Goal: Information Seeking & Learning: Learn about a topic

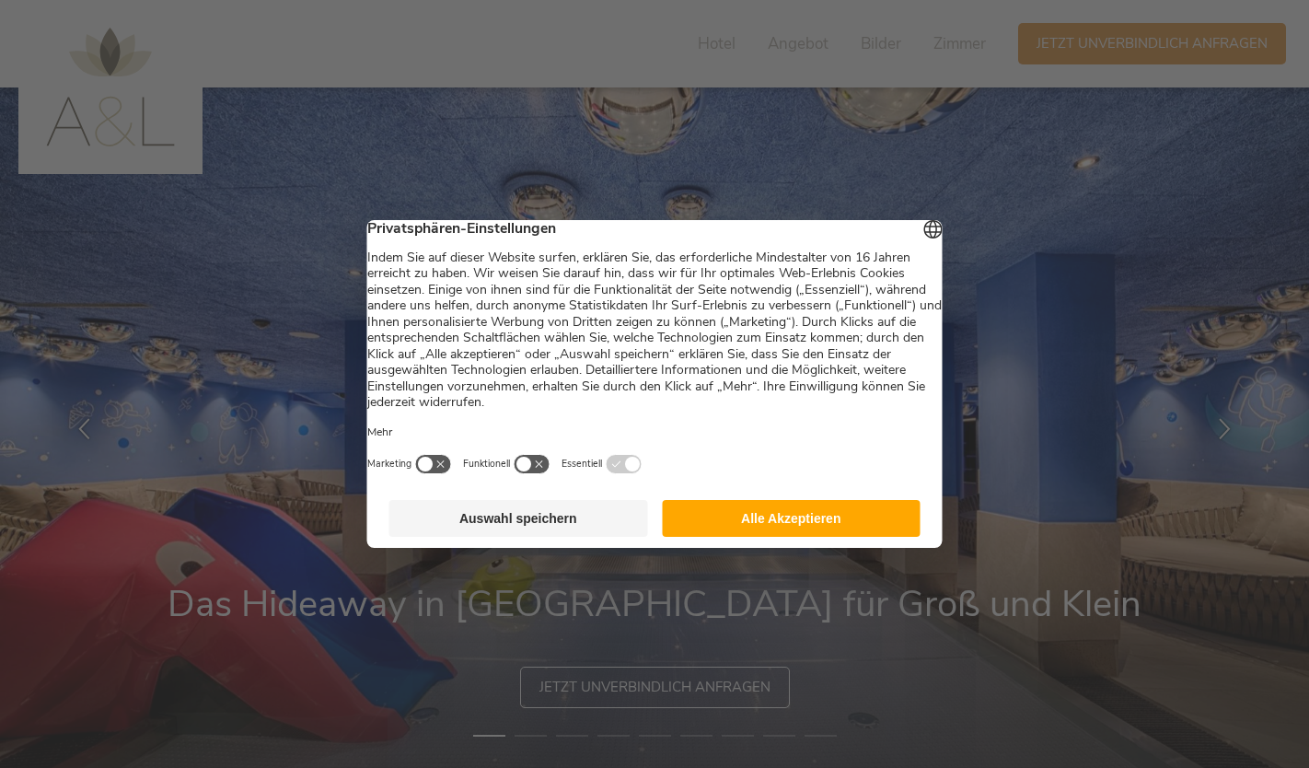
click at [756, 527] on button "Alle Akzeptieren" at bounding box center [791, 518] width 259 height 37
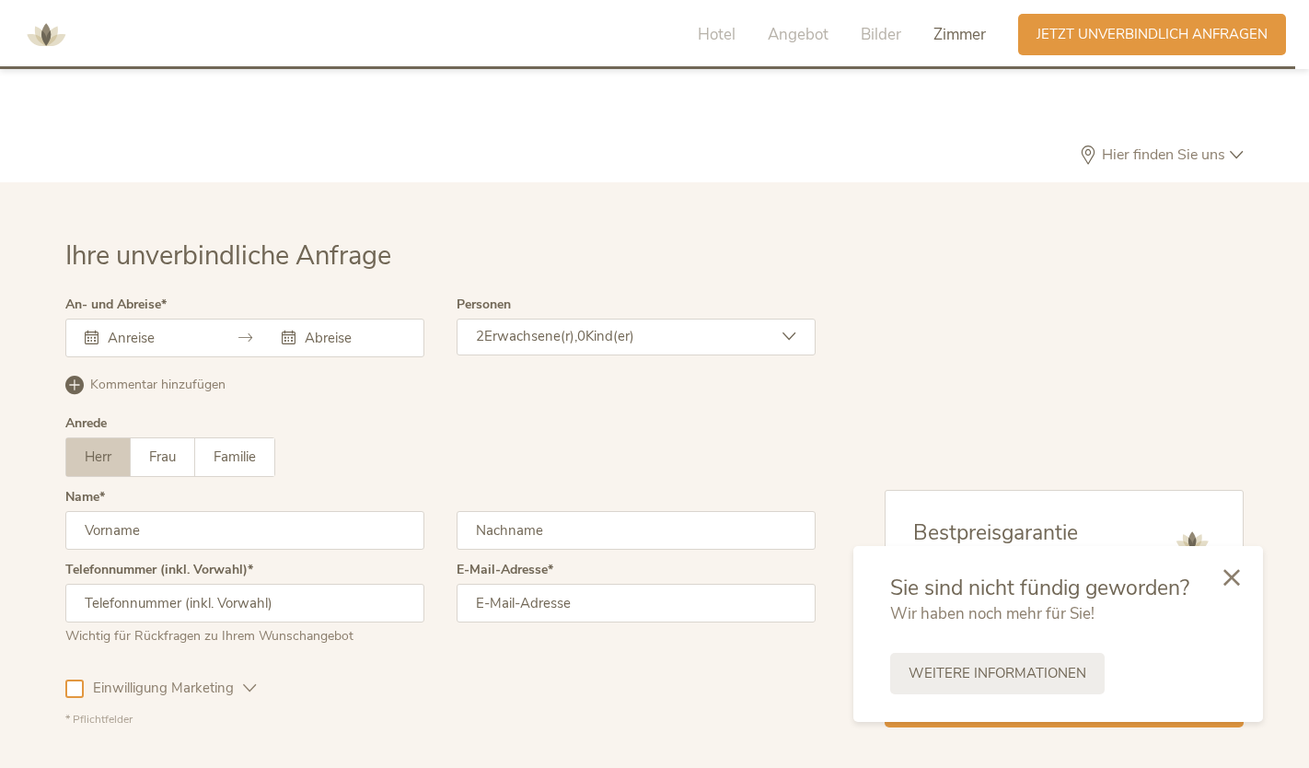
scroll to position [5367, 0]
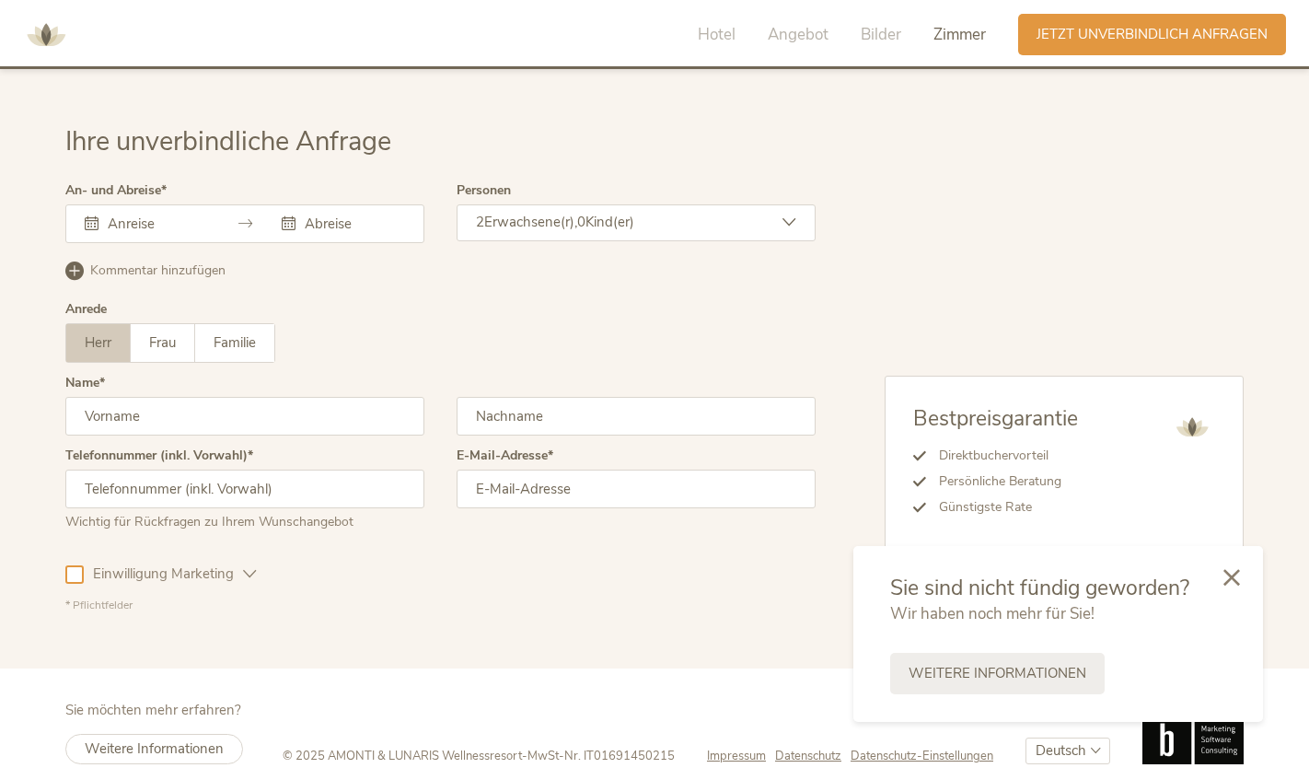
click at [1231, 573] on icon at bounding box center [1231, 577] width 17 height 17
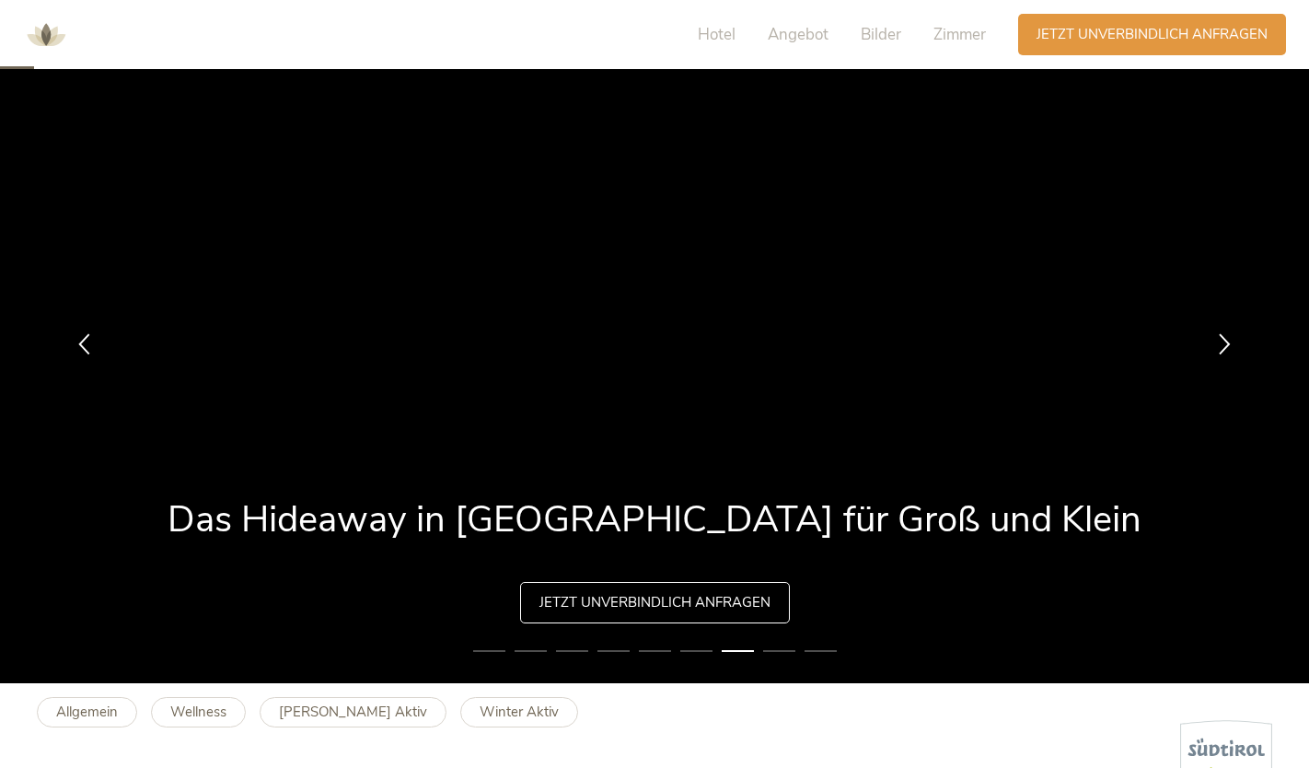
scroll to position [0, 0]
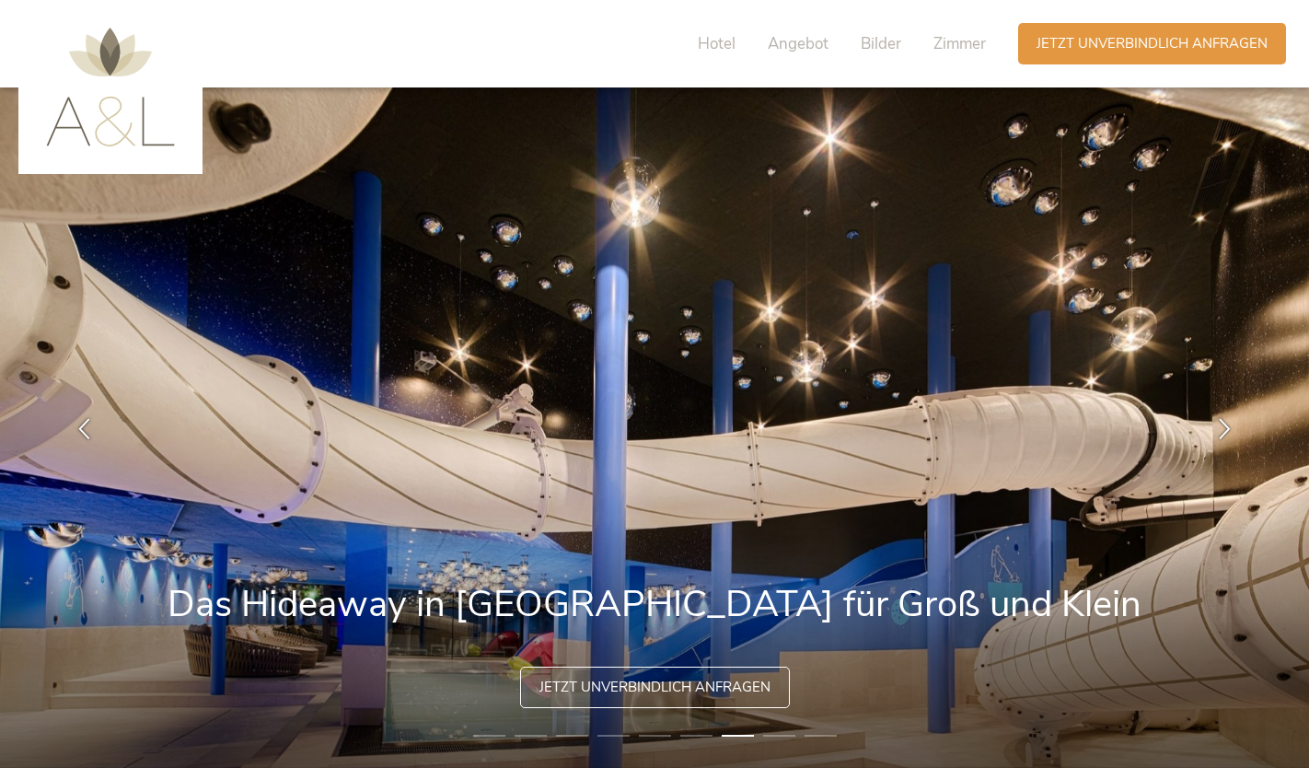
click at [715, 48] on span "Hotel" at bounding box center [717, 43] width 38 height 21
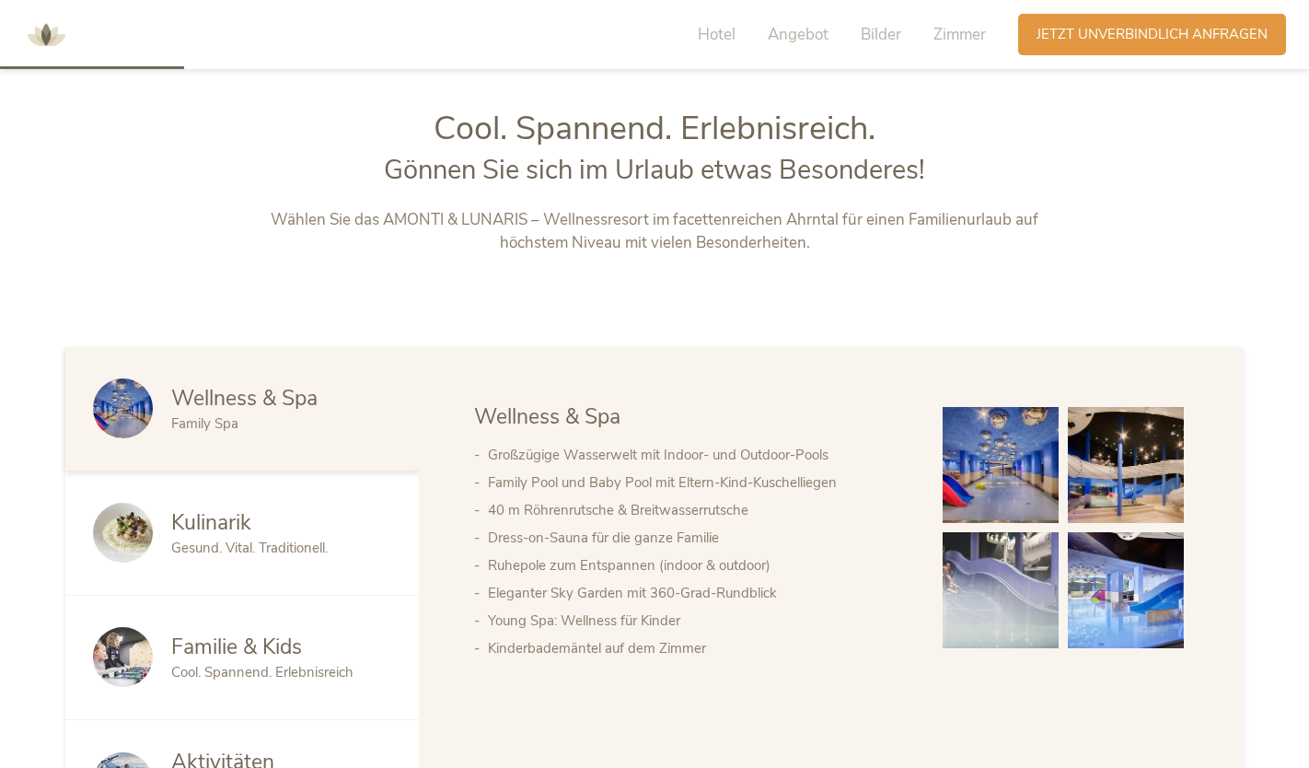
scroll to position [831, 0]
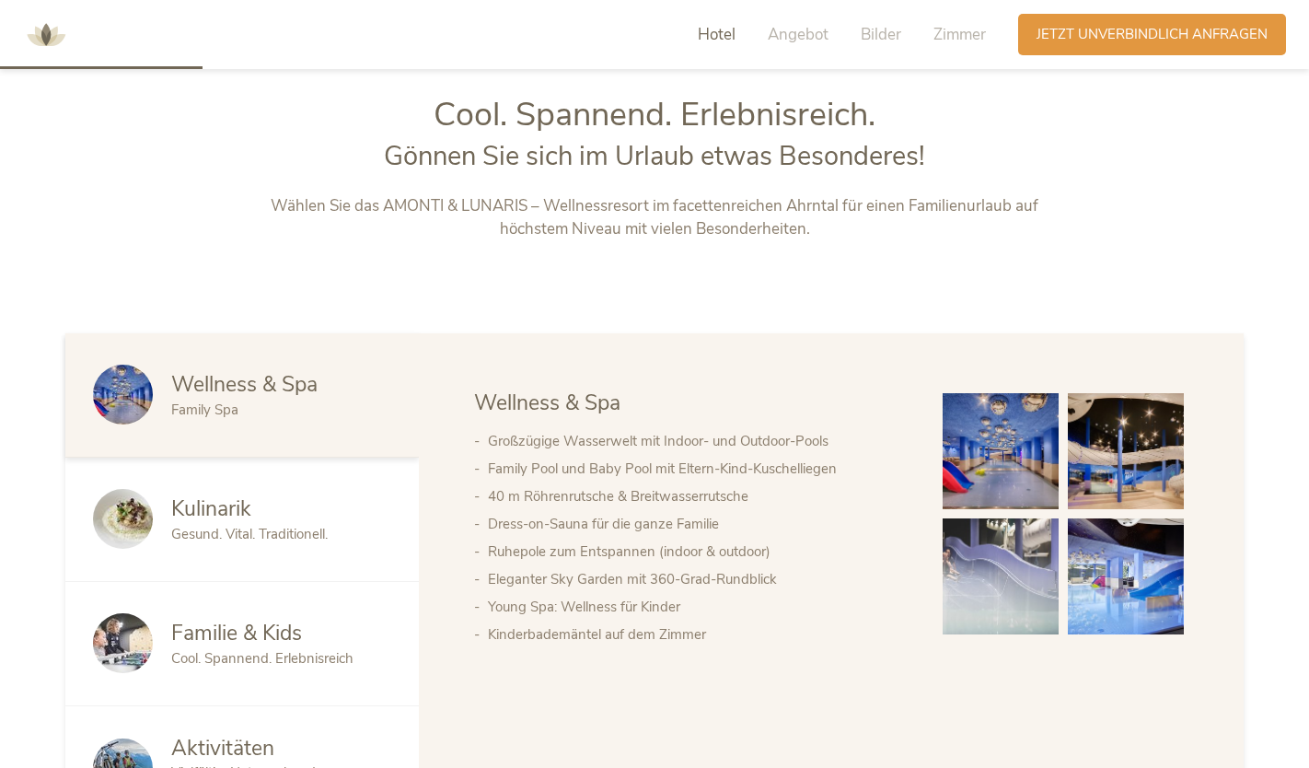
click at [863, 38] on span "Bilder" at bounding box center [881, 34] width 41 height 21
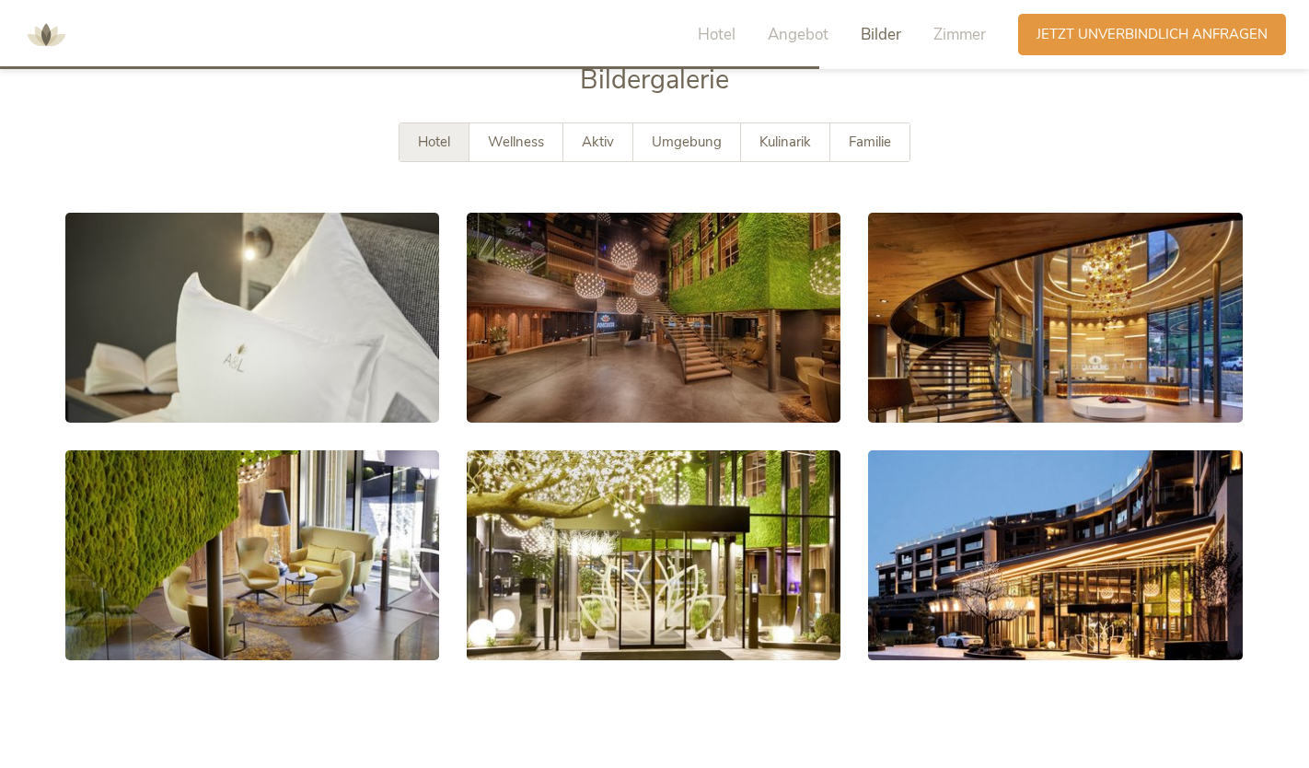
scroll to position [3310, 0]
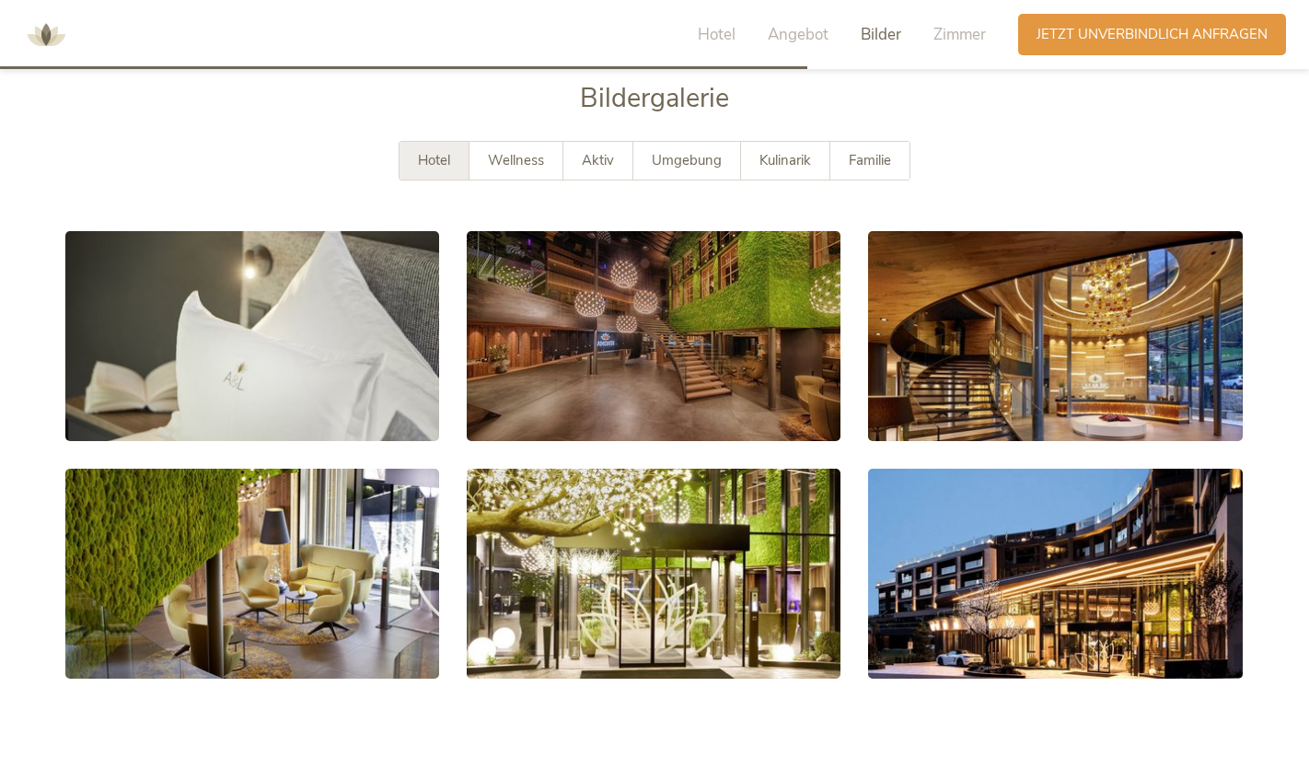
click at [526, 151] on span "Wellness" at bounding box center [516, 160] width 56 height 18
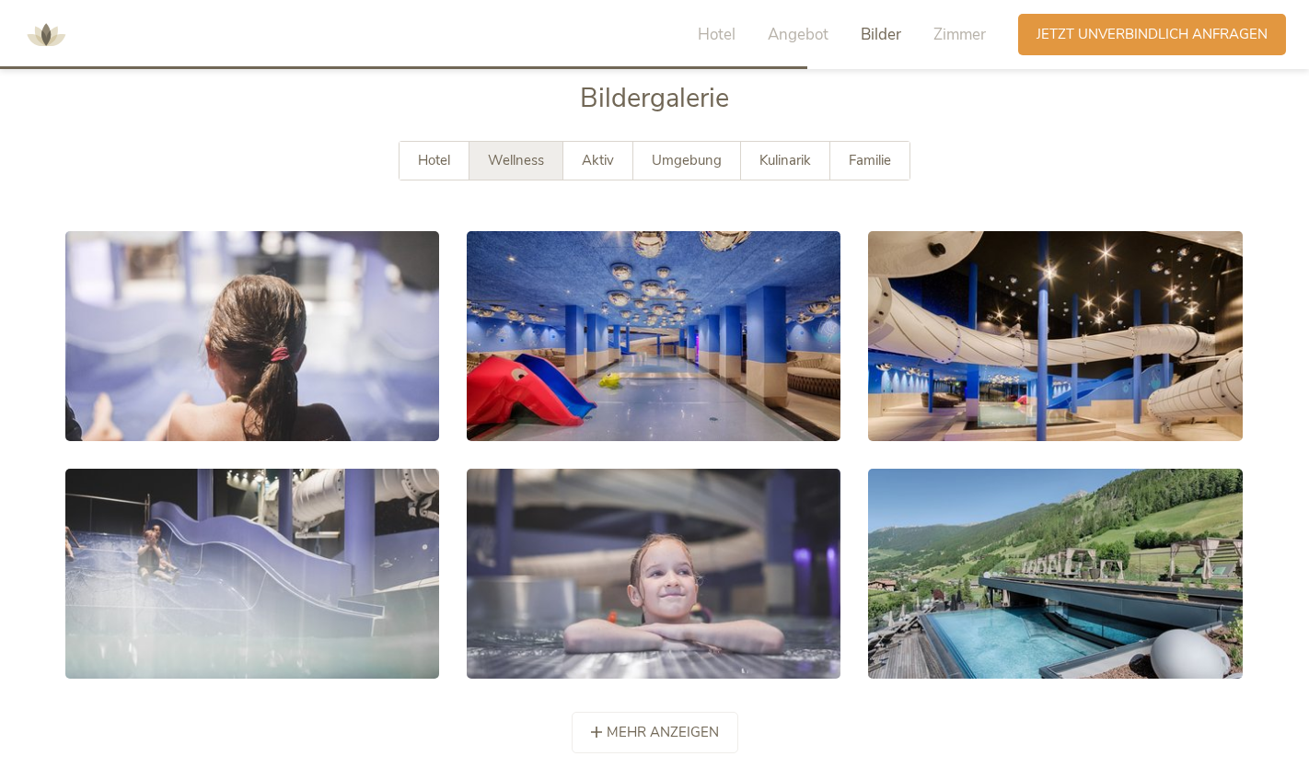
click at [998, 338] on link at bounding box center [1055, 336] width 374 height 210
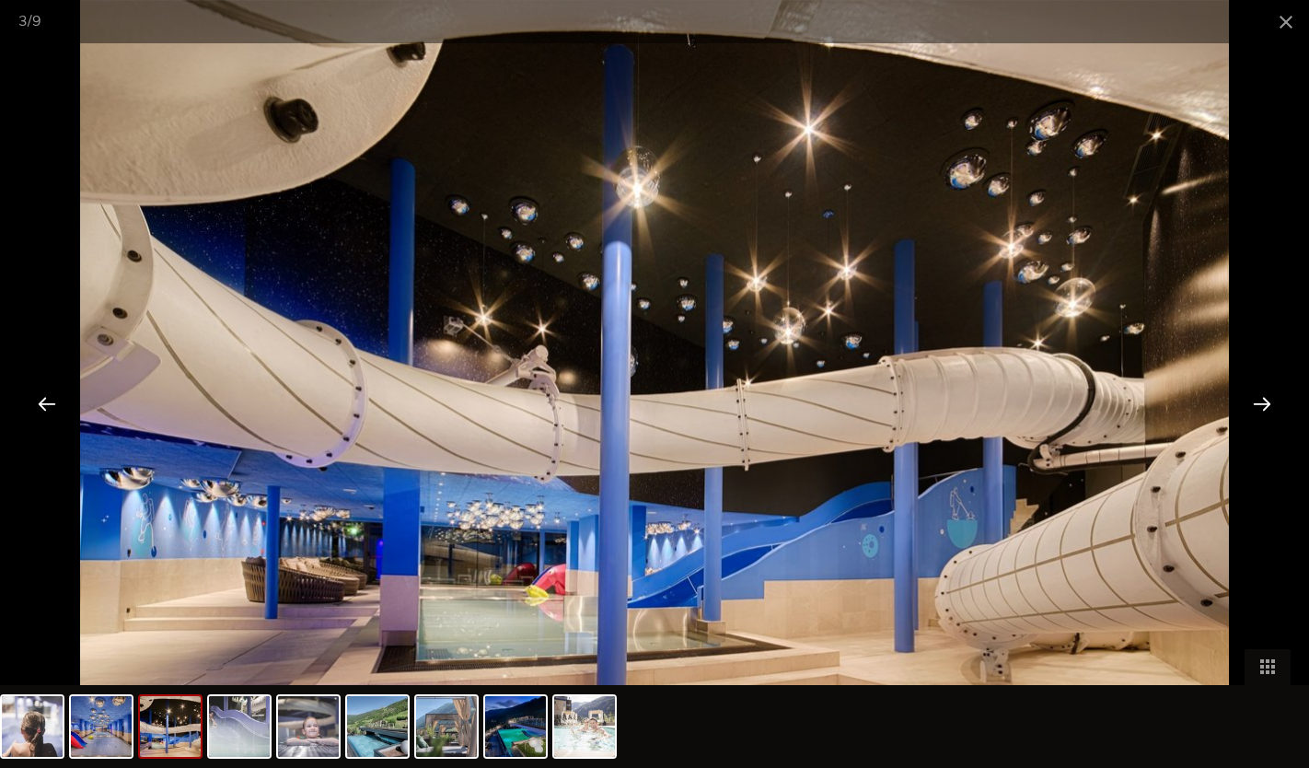
click at [1257, 408] on div at bounding box center [1261, 403] width 57 height 57
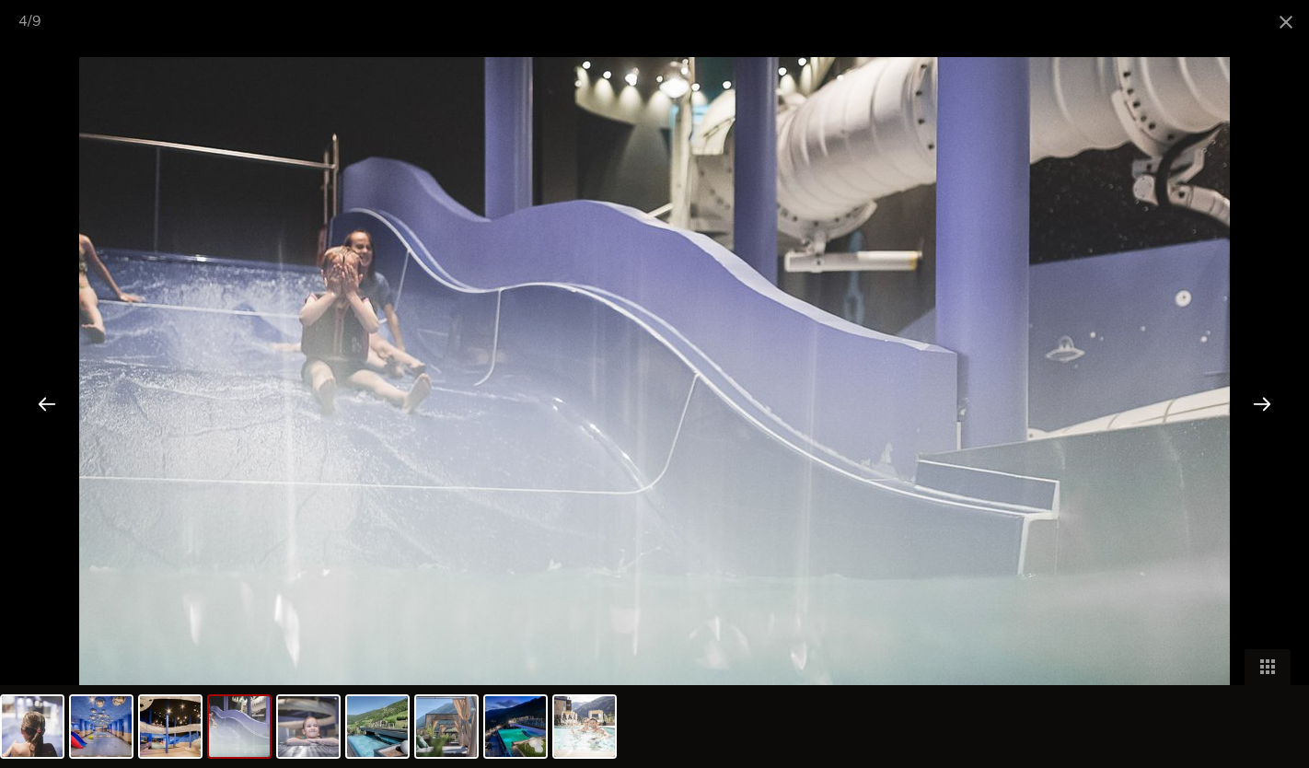
click at [1257, 408] on div at bounding box center [1261, 403] width 57 height 57
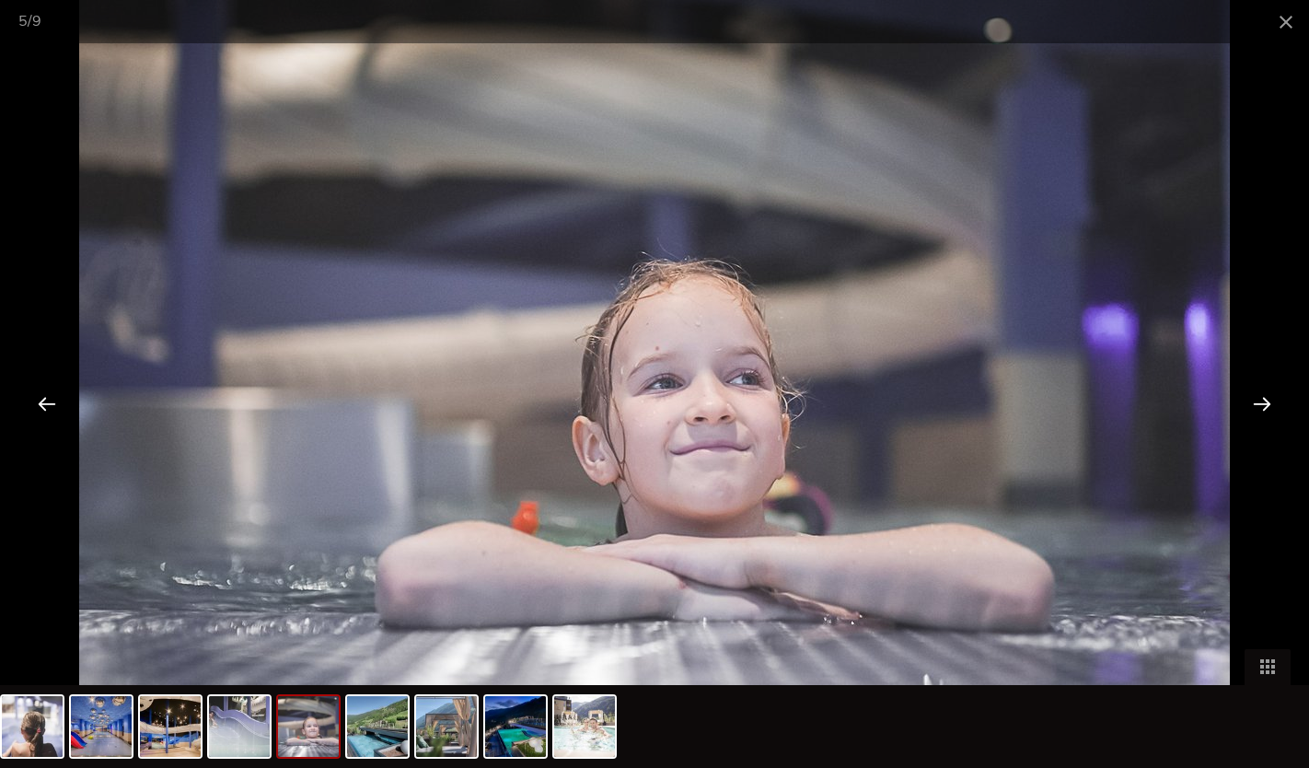
click at [1277, 29] on span at bounding box center [1286, 21] width 46 height 43
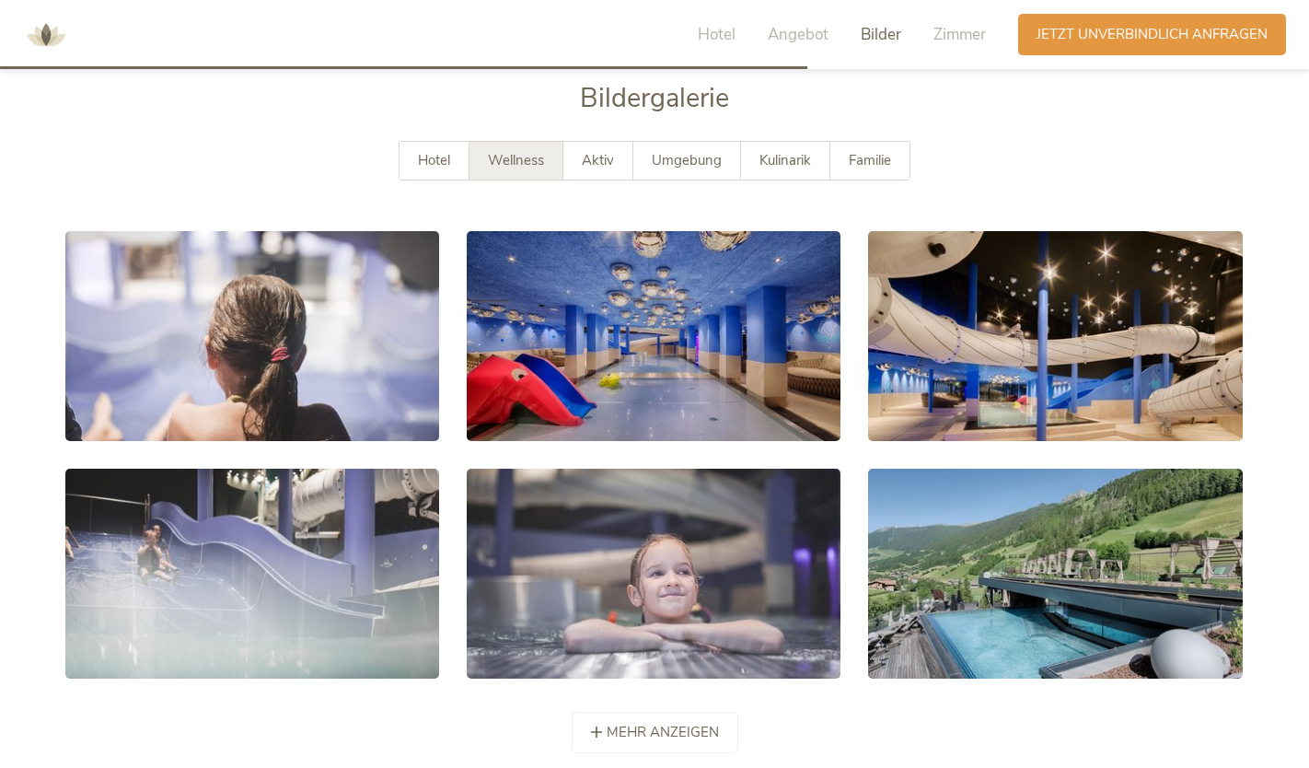
click at [601, 151] on span "Aktiv" at bounding box center [598, 160] width 32 height 18
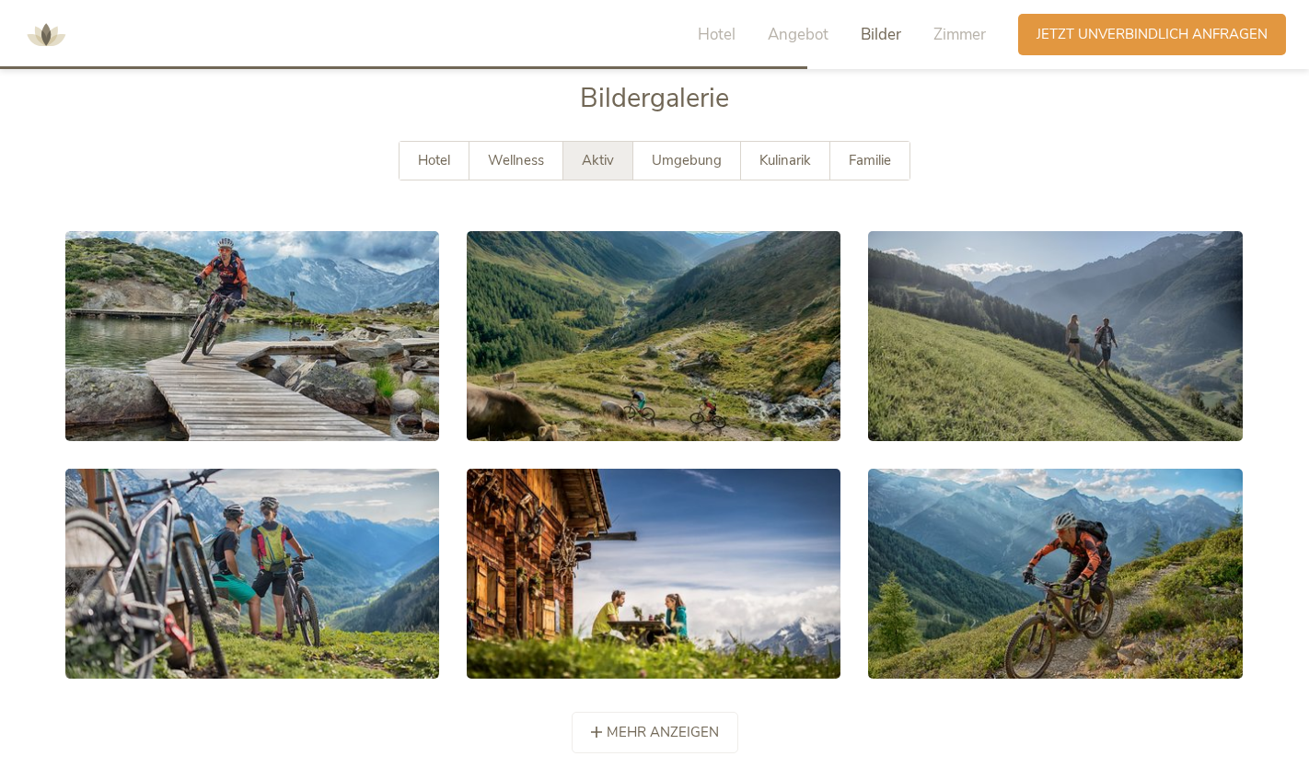
click at [699, 151] on span "Umgebung" at bounding box center [687, 160] width 70 height 18
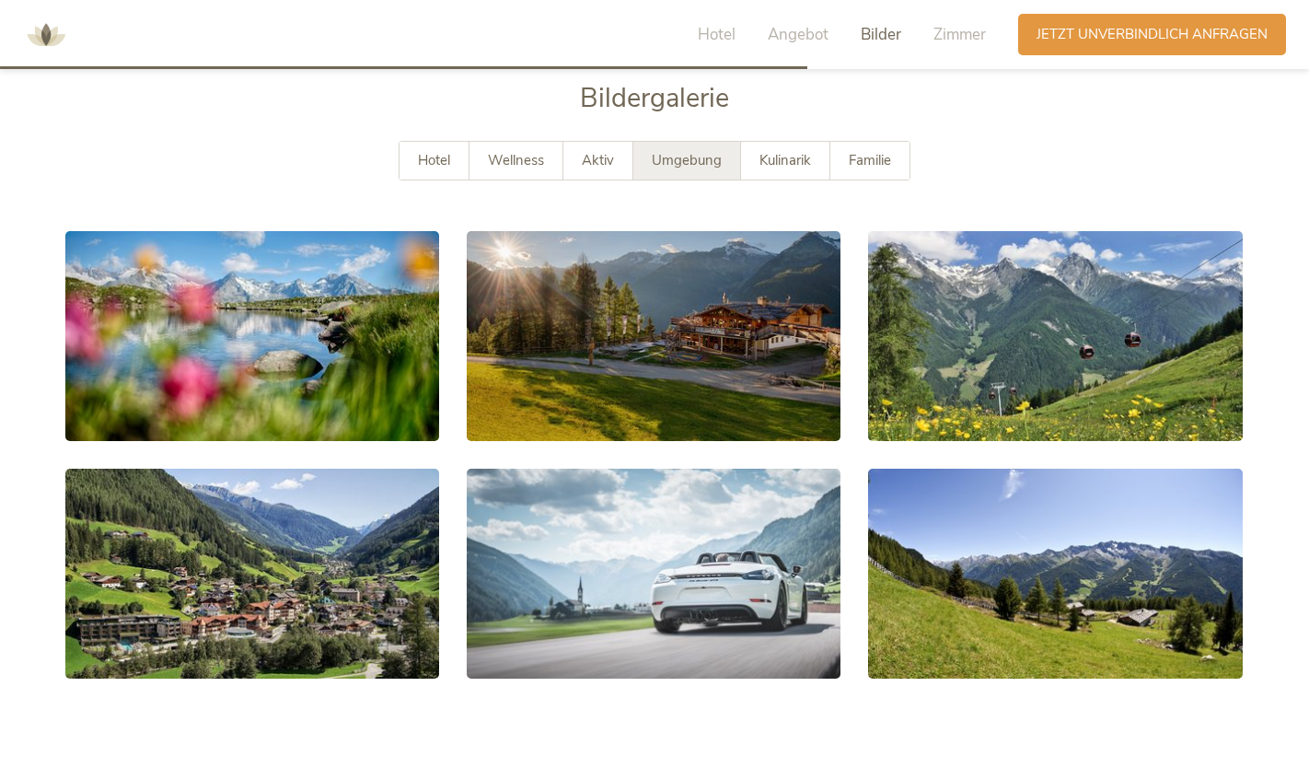
click at [785, 151] on span "Kulinarik" at bounding box center [785, 160] width 52 height 18
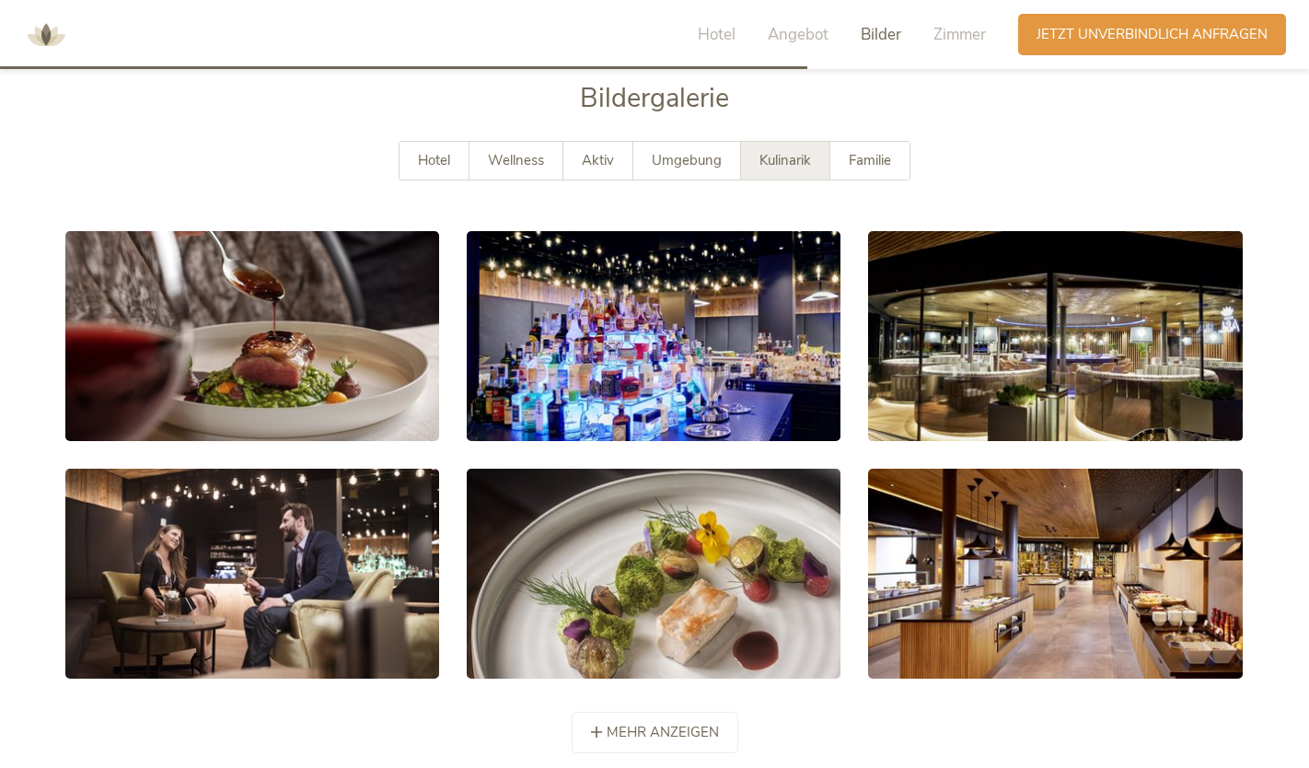
click at [868, 151] on span "Familie" at bounding box center [870, 160] width 42 height 18
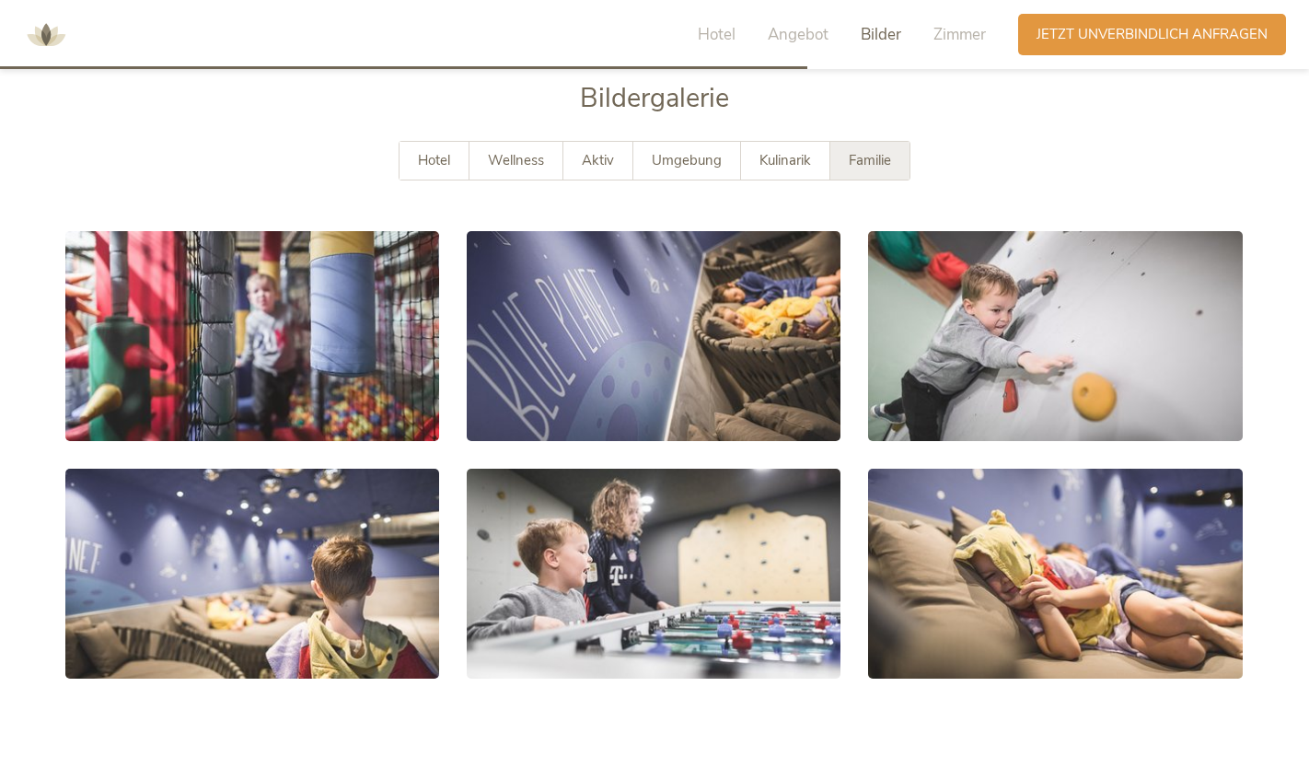
click at [958, 37] on span "Zimmer" at bounding box center [959, 34] width 52 height 21
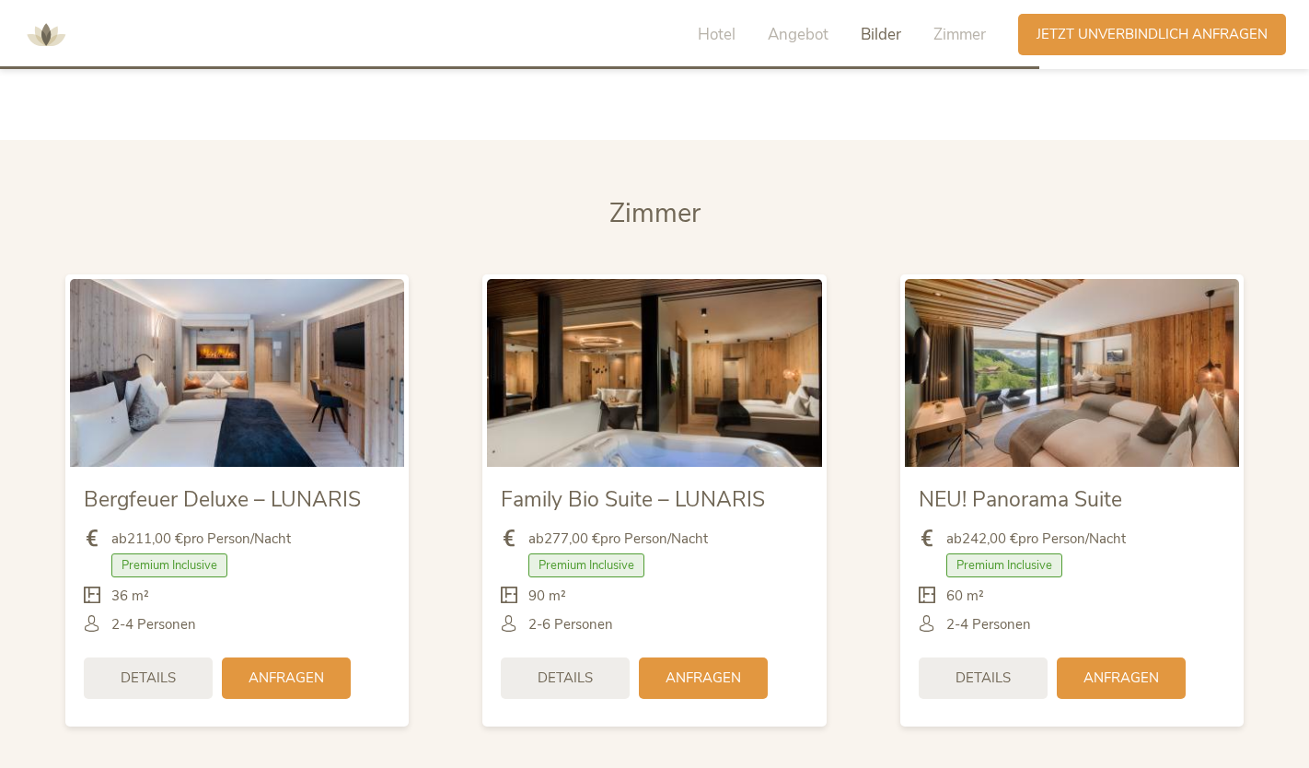
scroll to position [4278, 0]
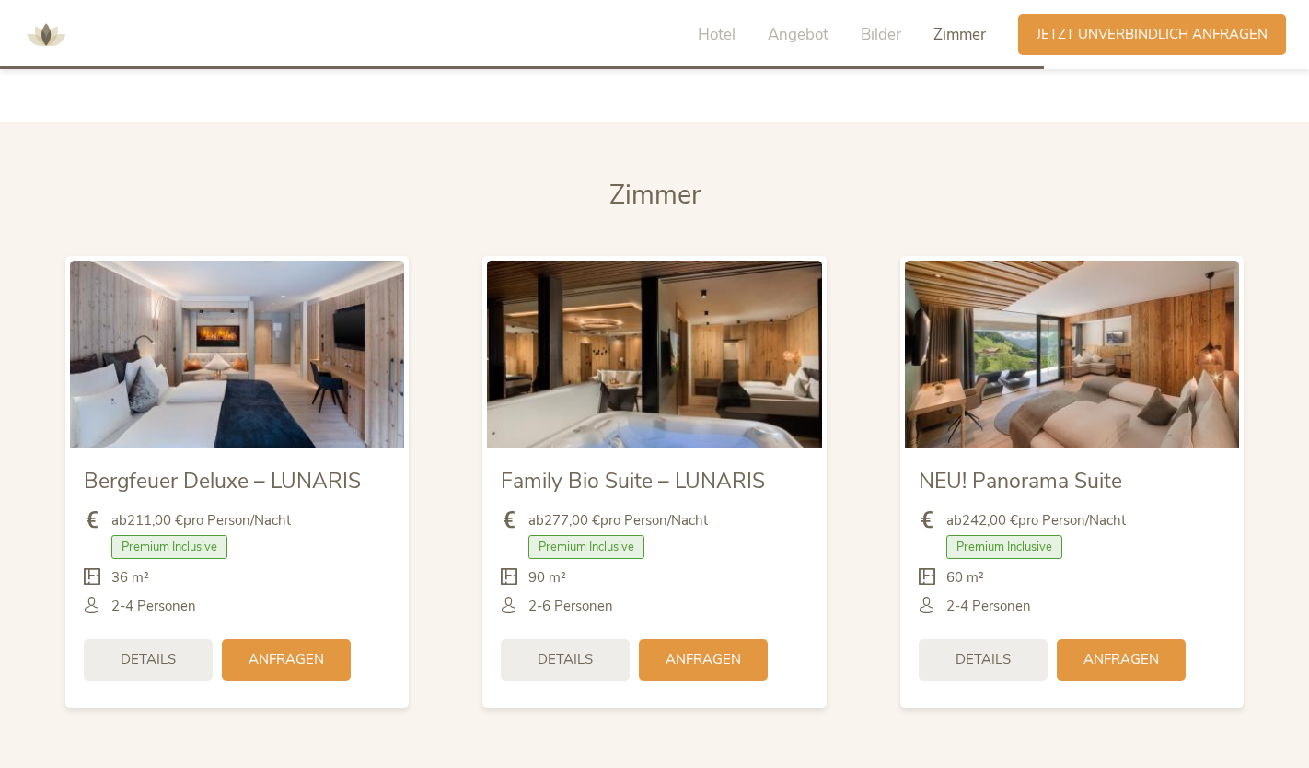
click at [561, 650] on span "Details" at bounding box center [565, 659] width 55 height 19
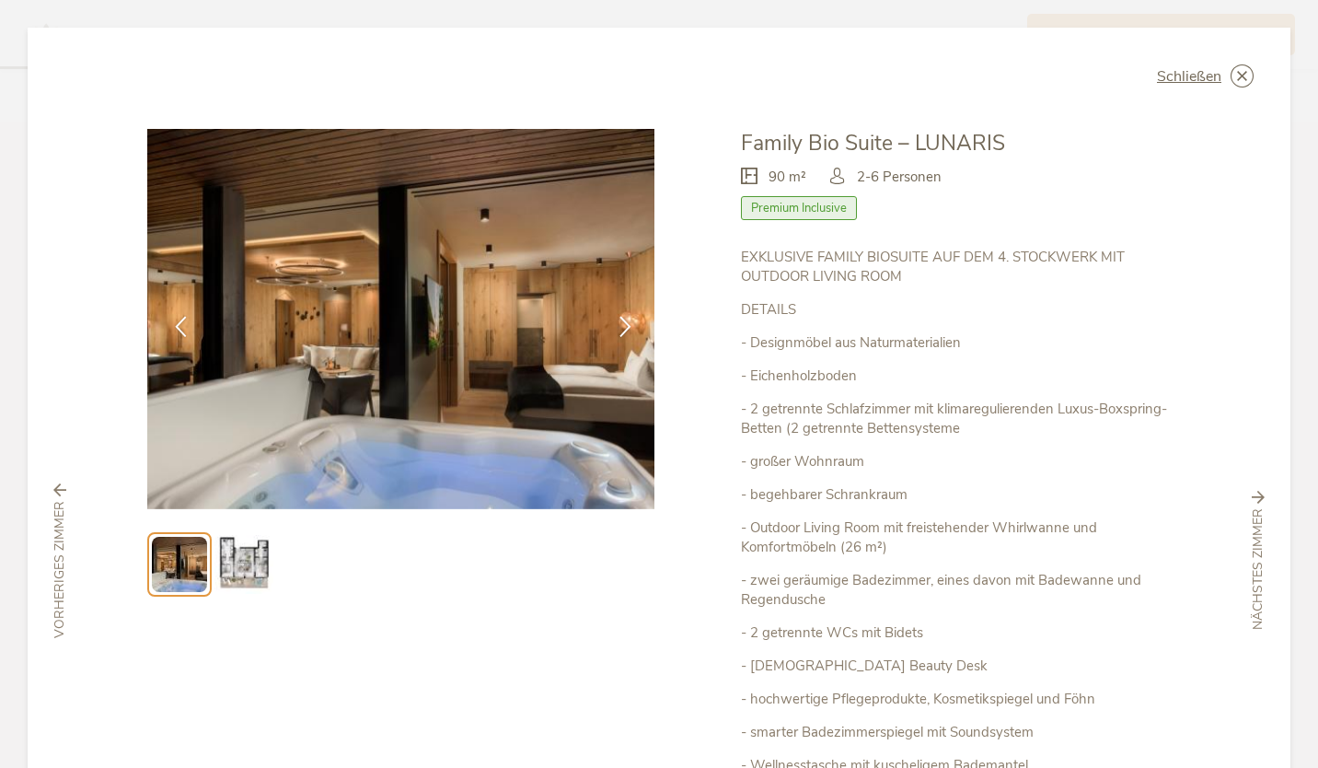
click at [616, 330] on icon at bounding box center [625, 326] width 21 height 21
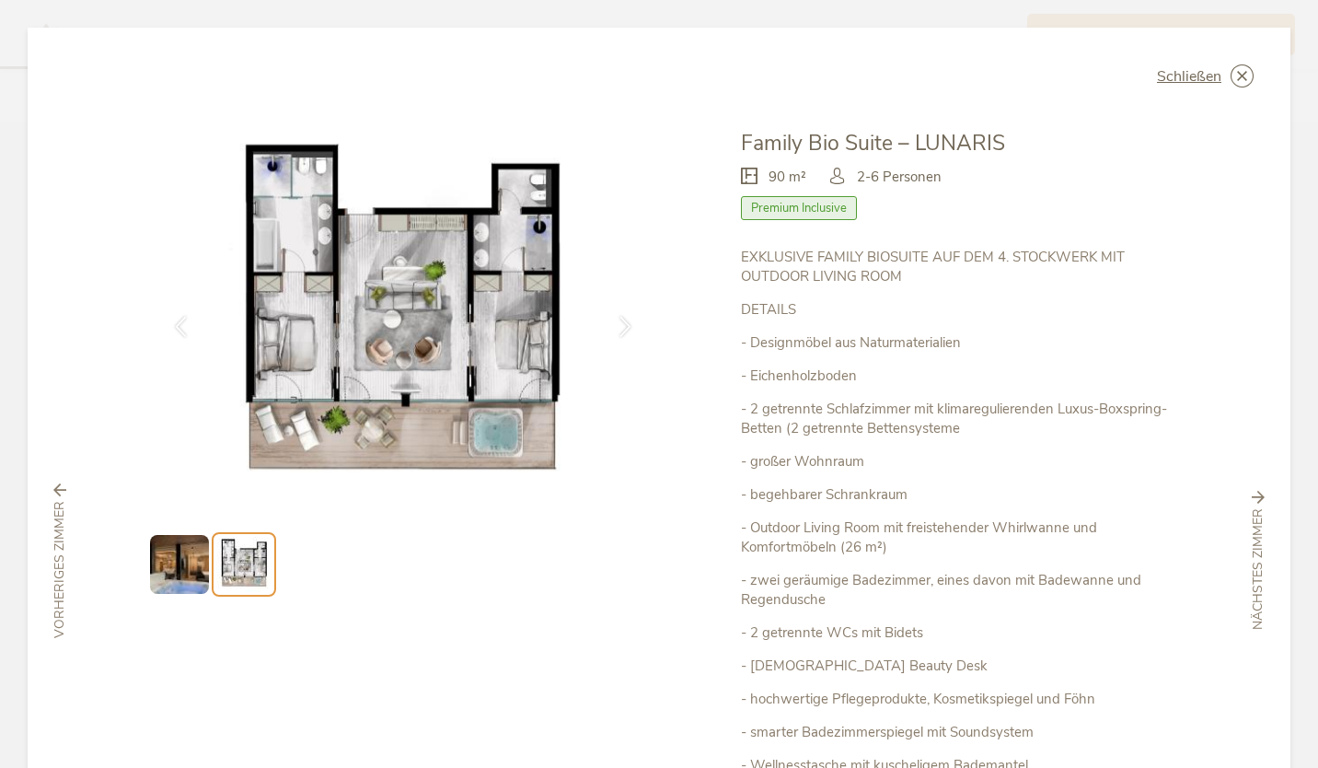
click at [1252, 496] on icon at bounding box center [1258, 497] width 13 height 13
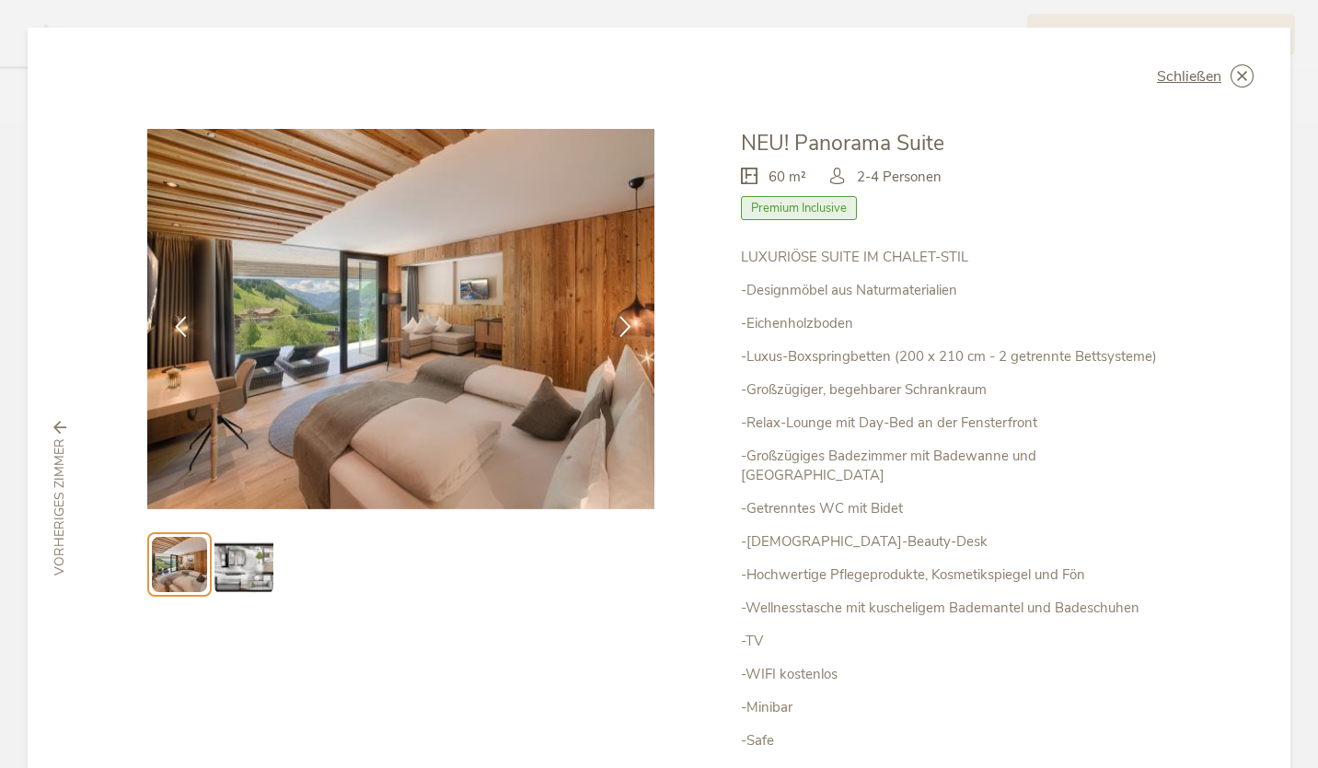
click at [624, 320] on icon at bounding box center [625, 326] width 21 height 21
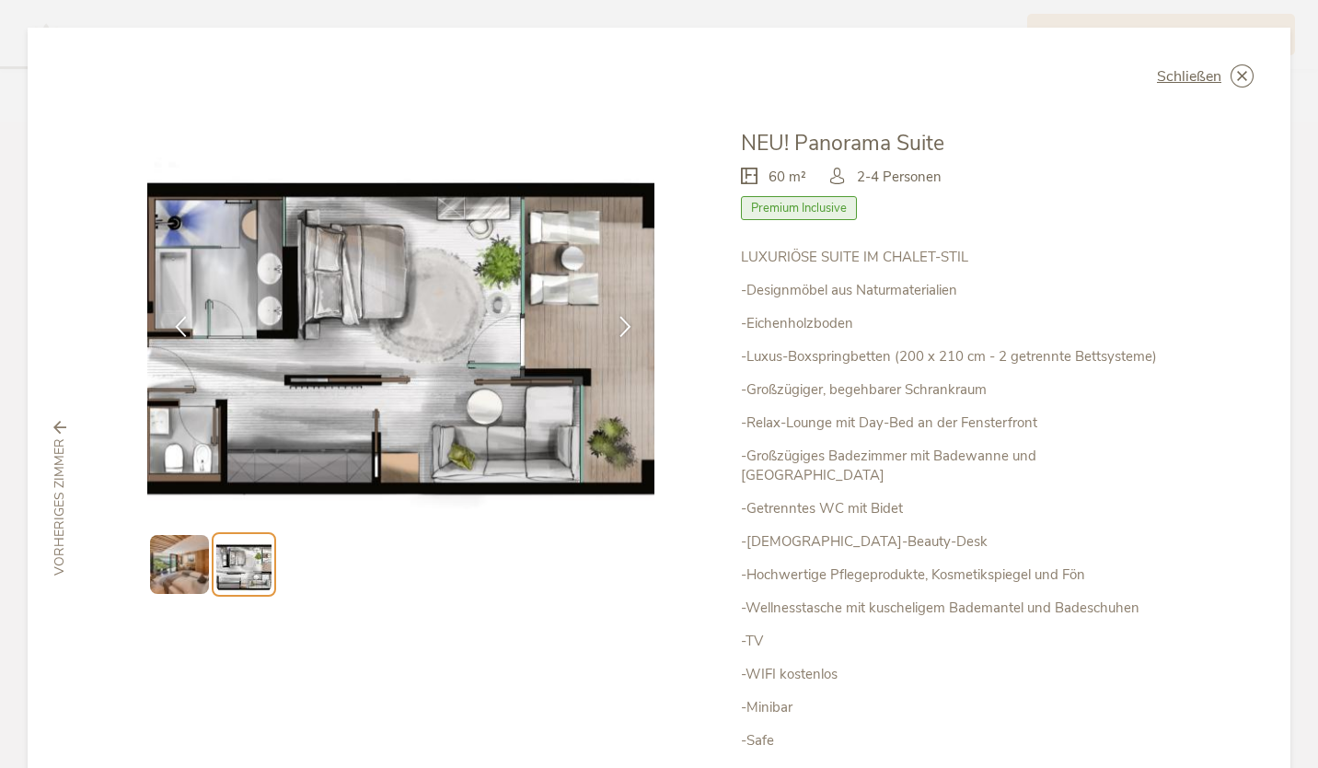
click at [1180, 79] on span "Schließen" at bounding box center [1189, 76] width 64 height 15
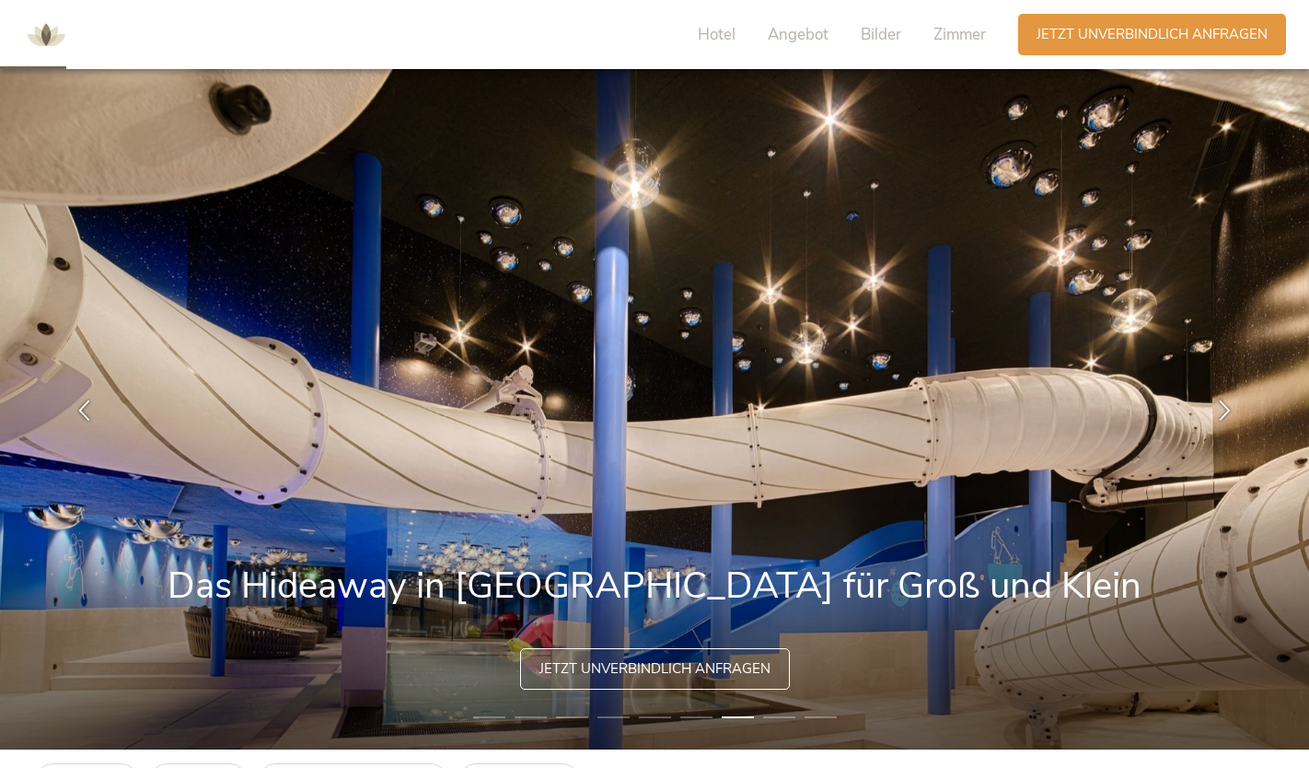
scroll to position [0, 0]
